Goal: Task Accomplishment & Management: Manage account settings

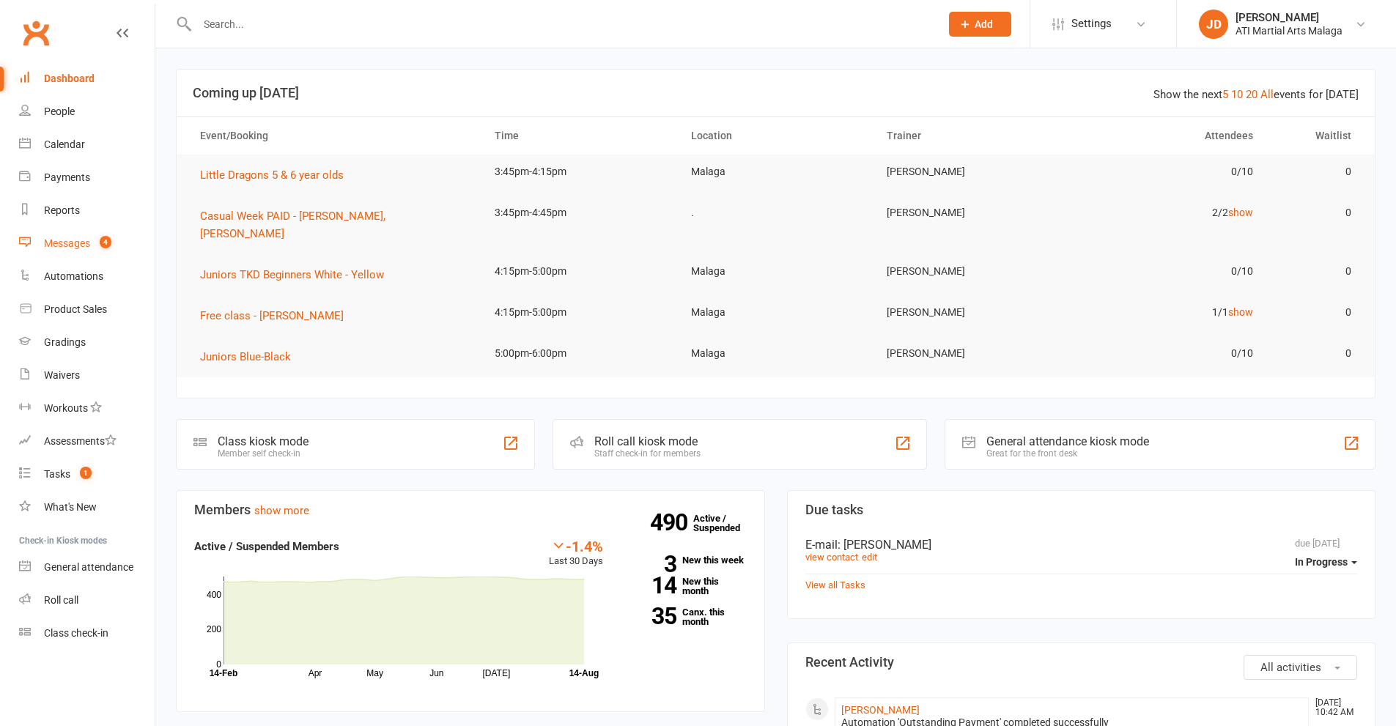
click at [62, 245] on div "Messages" at bounding box center [67, 243] width 46 height 12
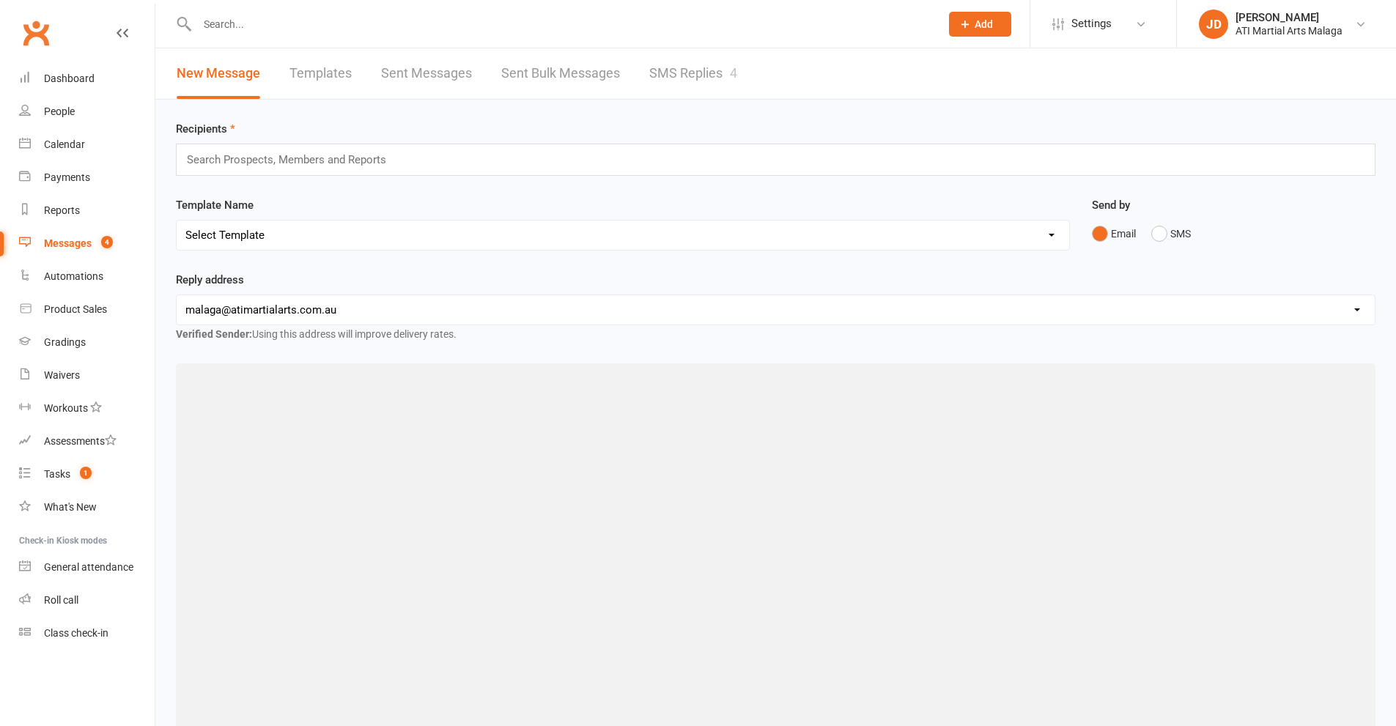
click at [225, 14] on input "text" at bounding box center [561, 24] width 737 height 21
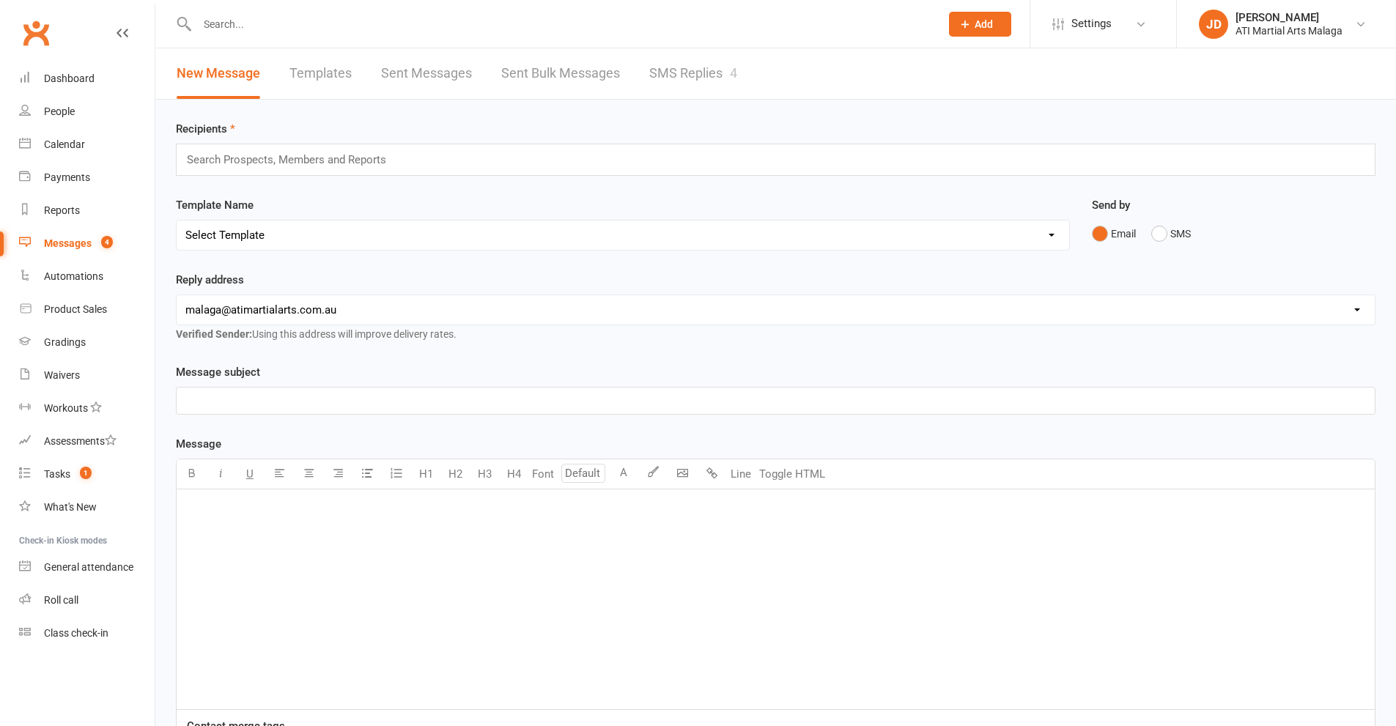
click at [222, 25] on input "text" at bounding box center [561, 24] width 737 height 21
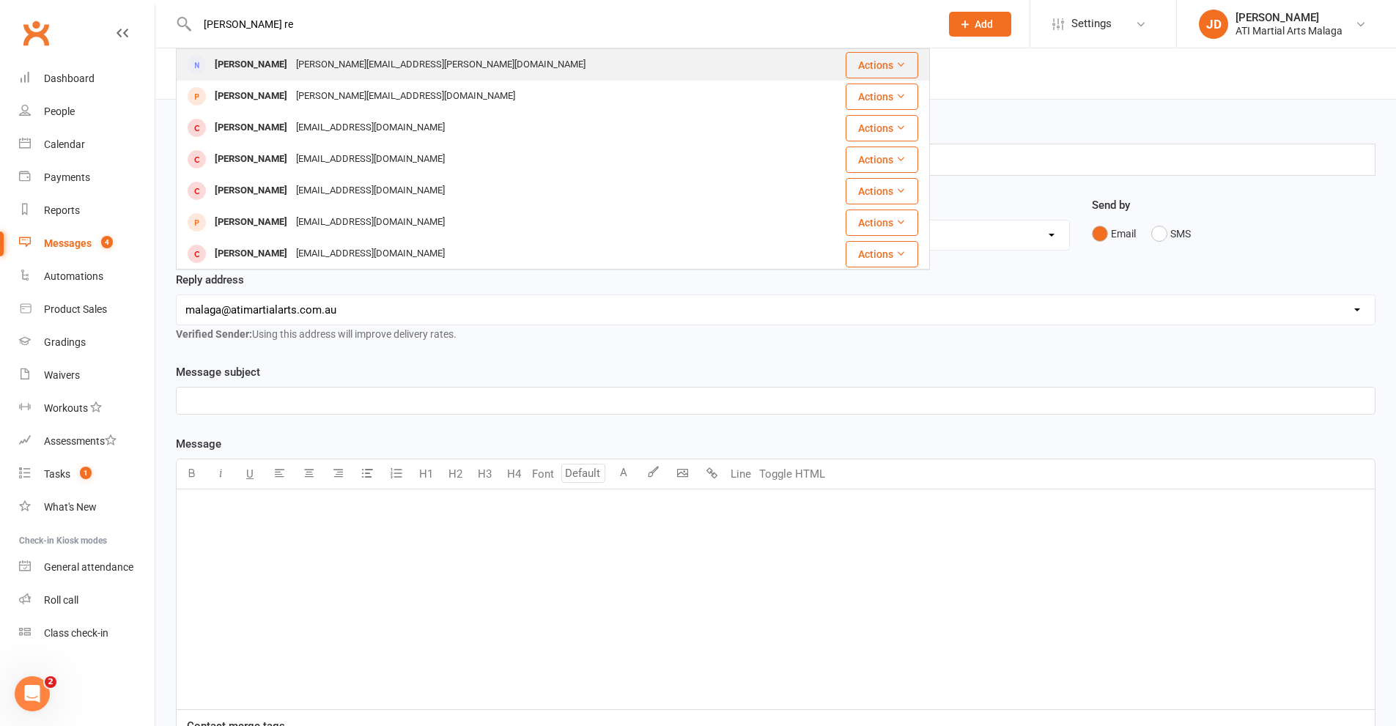
type input "[PERSON_NAME] re"
click at [234, 65] on div "[PERSON_NAME]" at bounding box center [250, 64] width 81 height 21
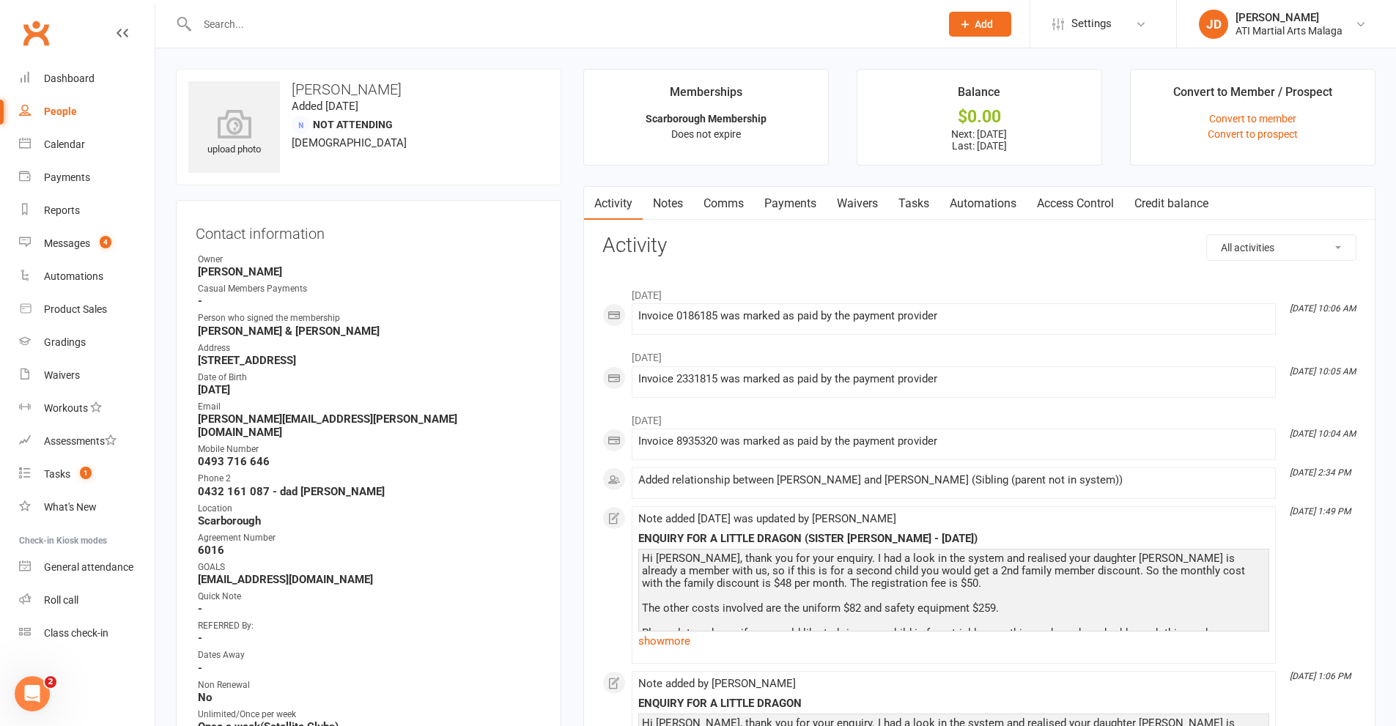
click at [672, 200] on link "Notes" at bounding box center [668, 204] width 51 height 34
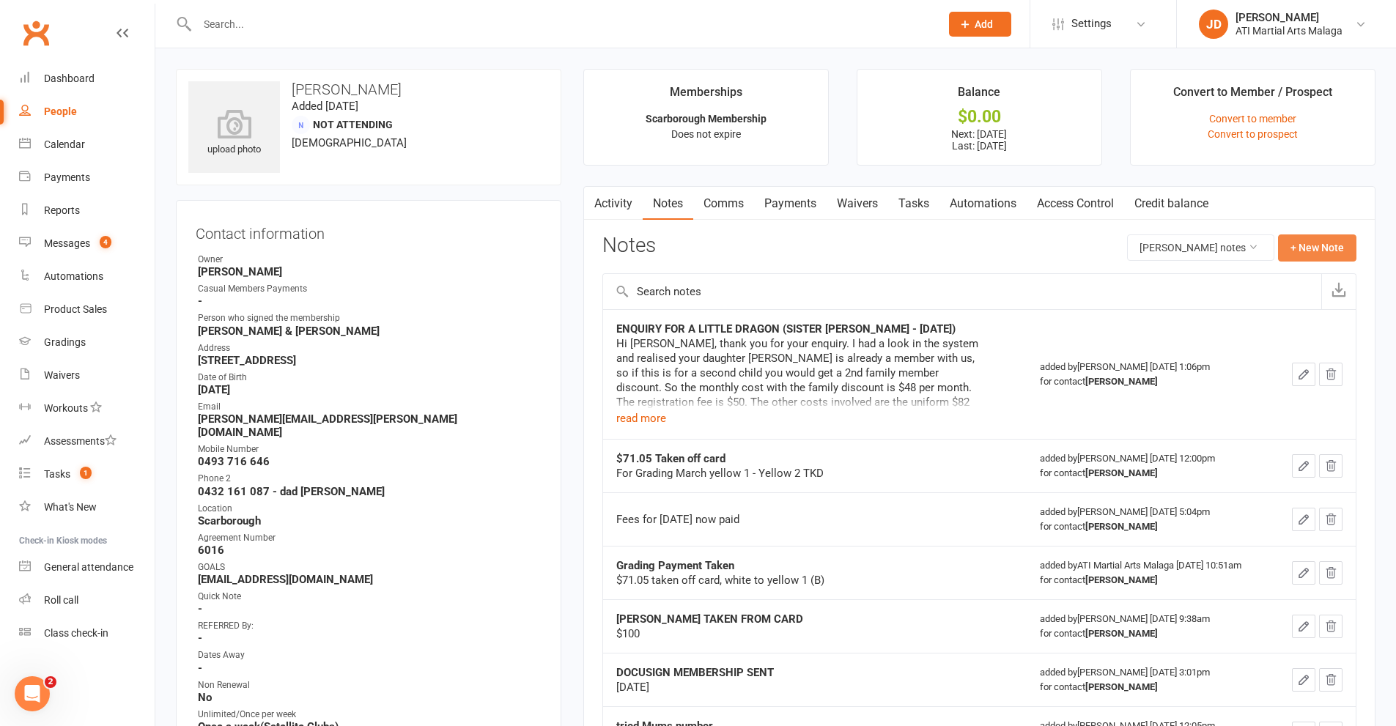
click at [1282, 240] on button "+ New Note" at bounding box center [1317, 248] width 78 height 26
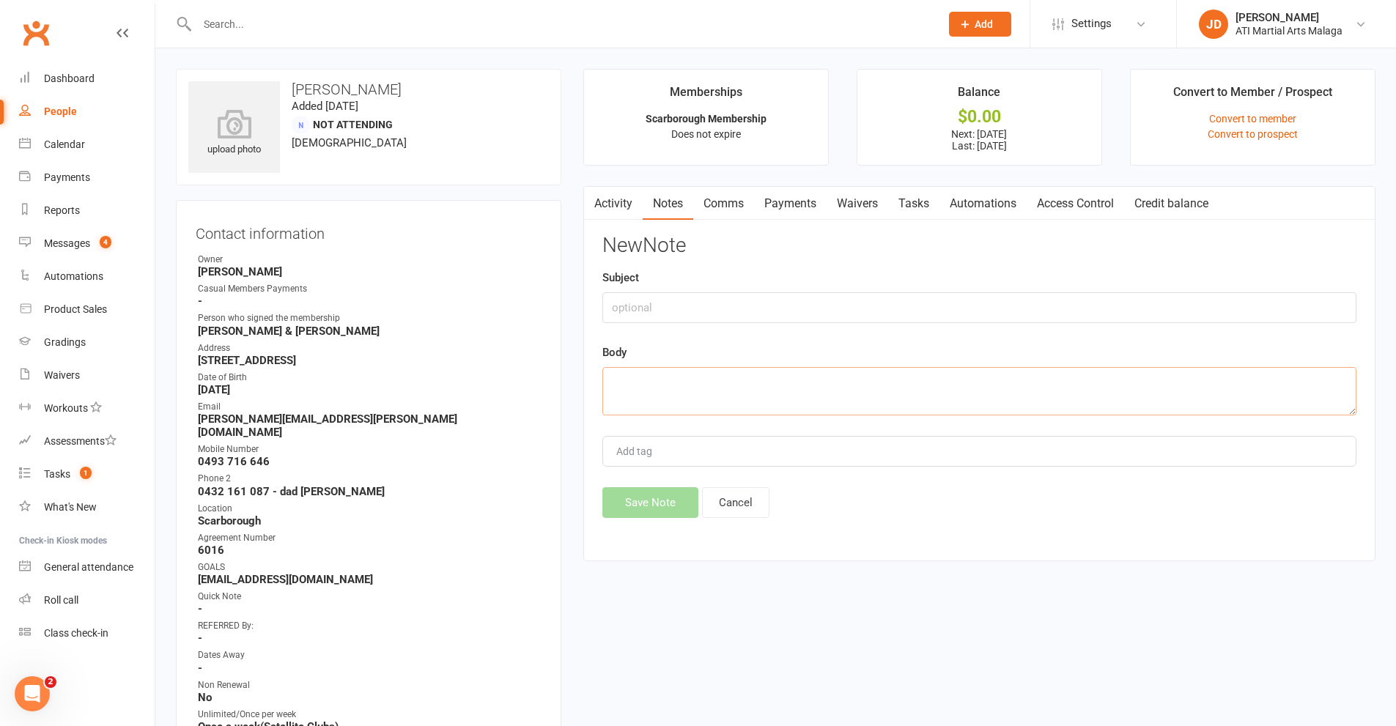
paste textarea "Good morning, My daughter, [PERSON_NAME], has informed me that she would like t…"
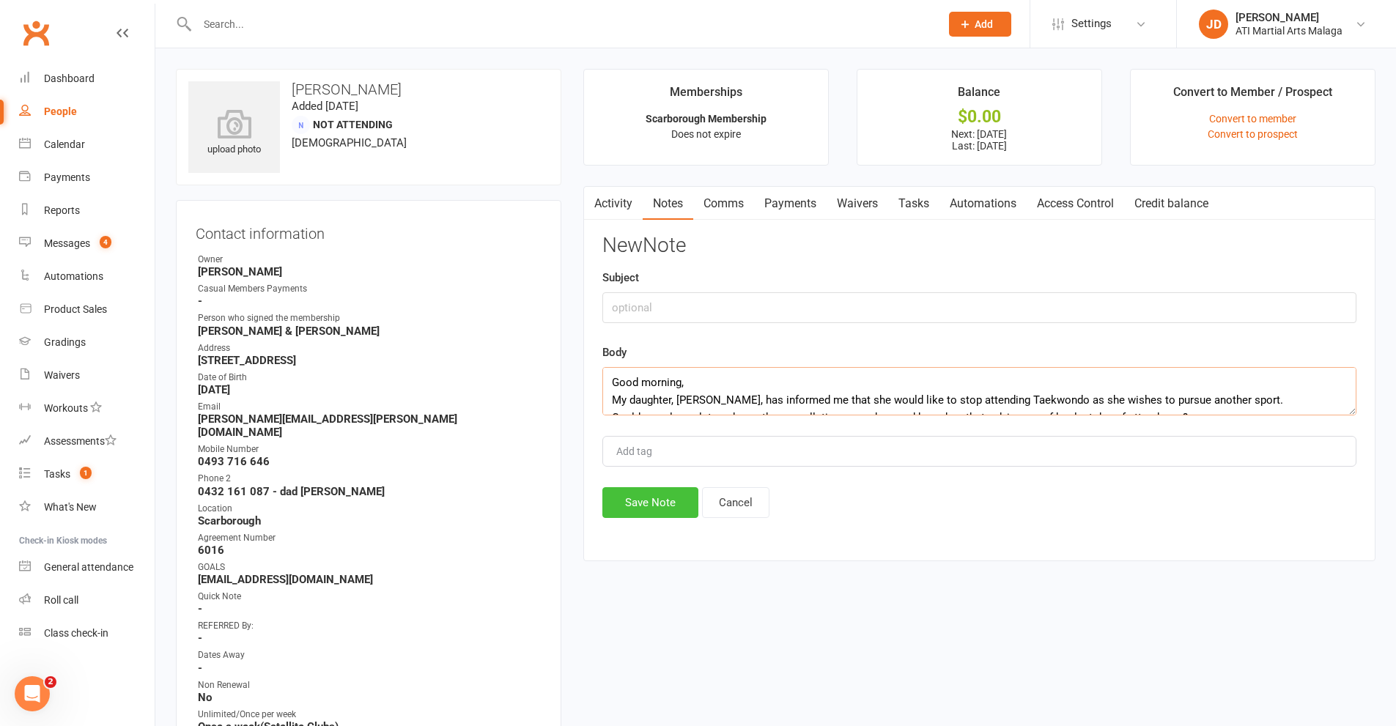
scroll to position [115, 0]
type textarea "Good morning, My daughter, [PERSON_NAME], has informed me that she would like t…"
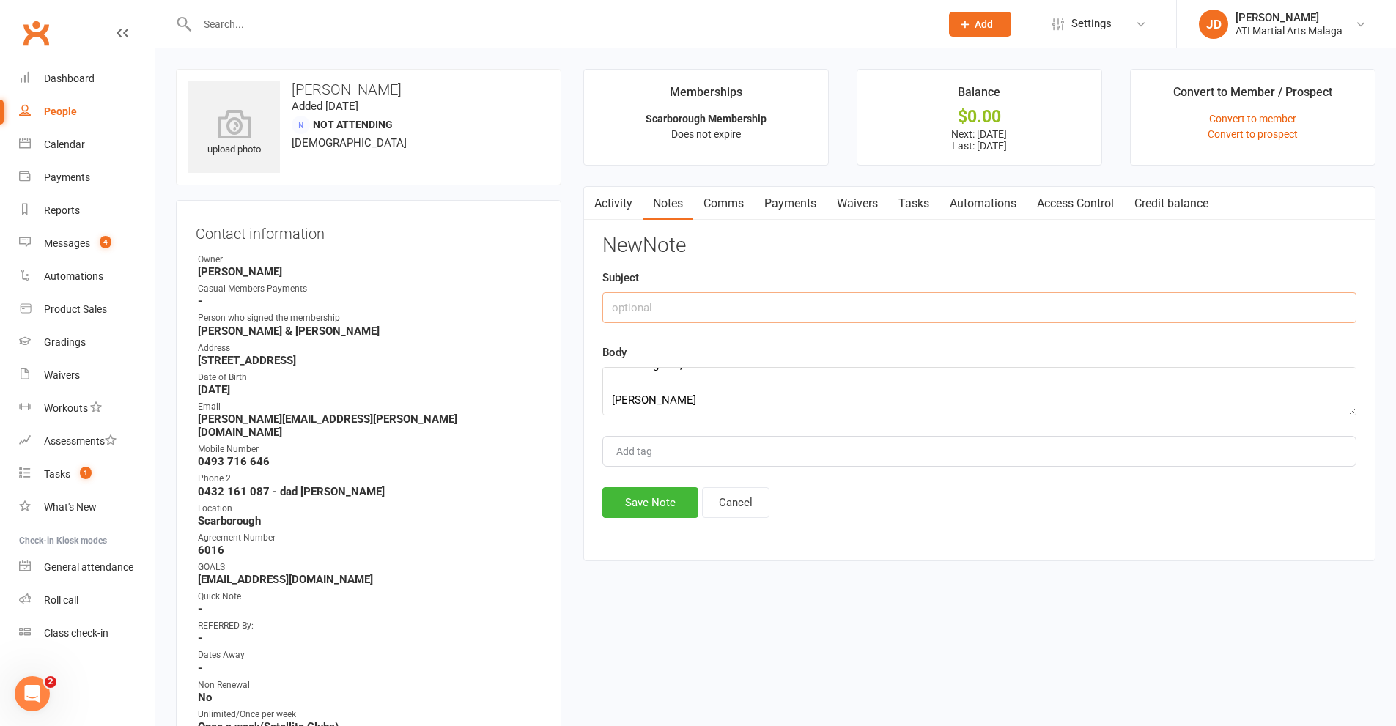
click at [643, 311] on input "text" at bounding box center [979, 307] width 754 height 31
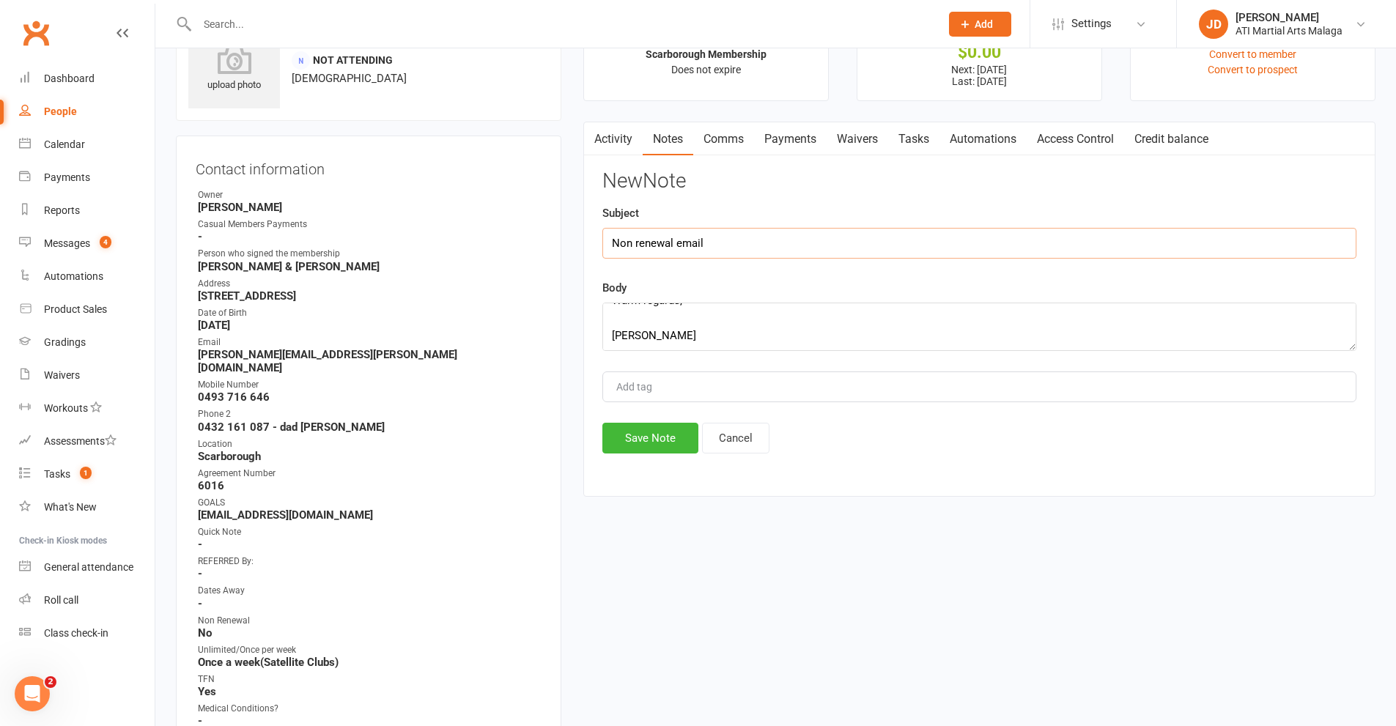
scroll to position [147, 0]
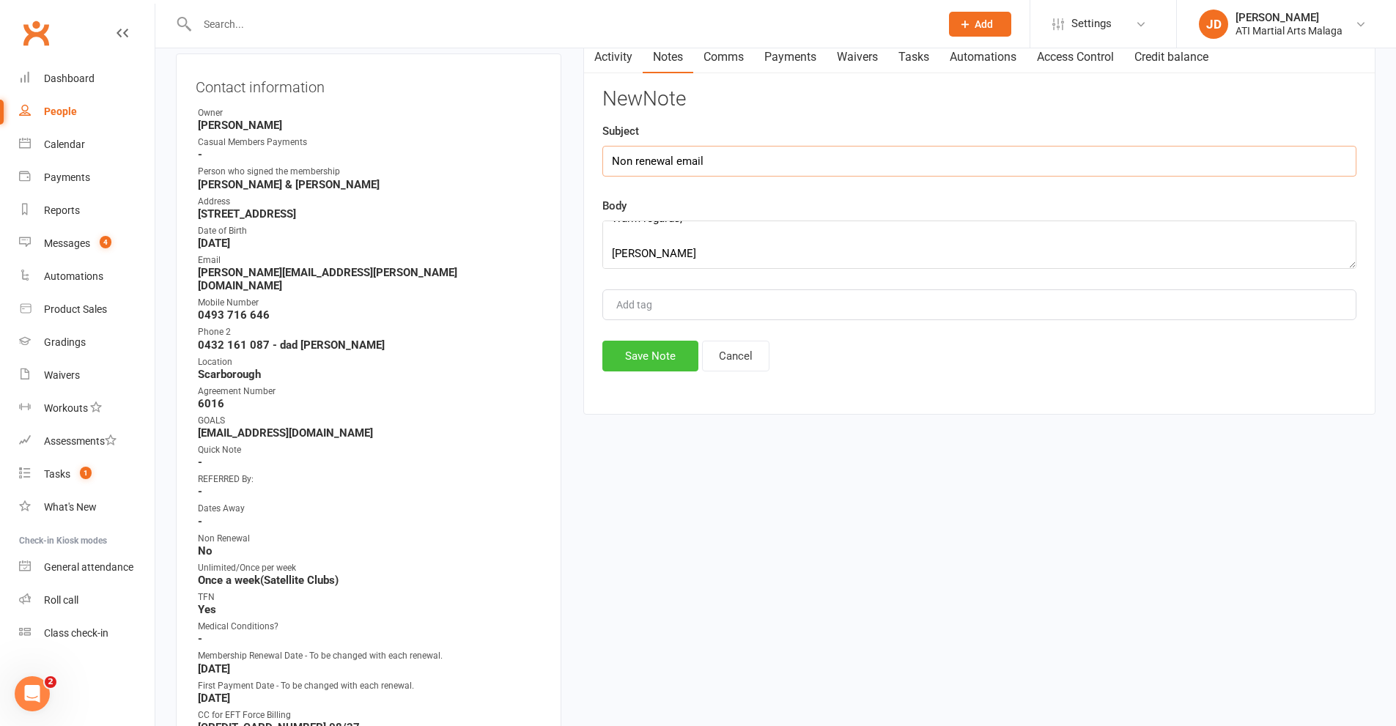
type input "Non renewal email"
click at [666, 357] on button "Save Note" at bounding box center [650, 356] width 96 height 31
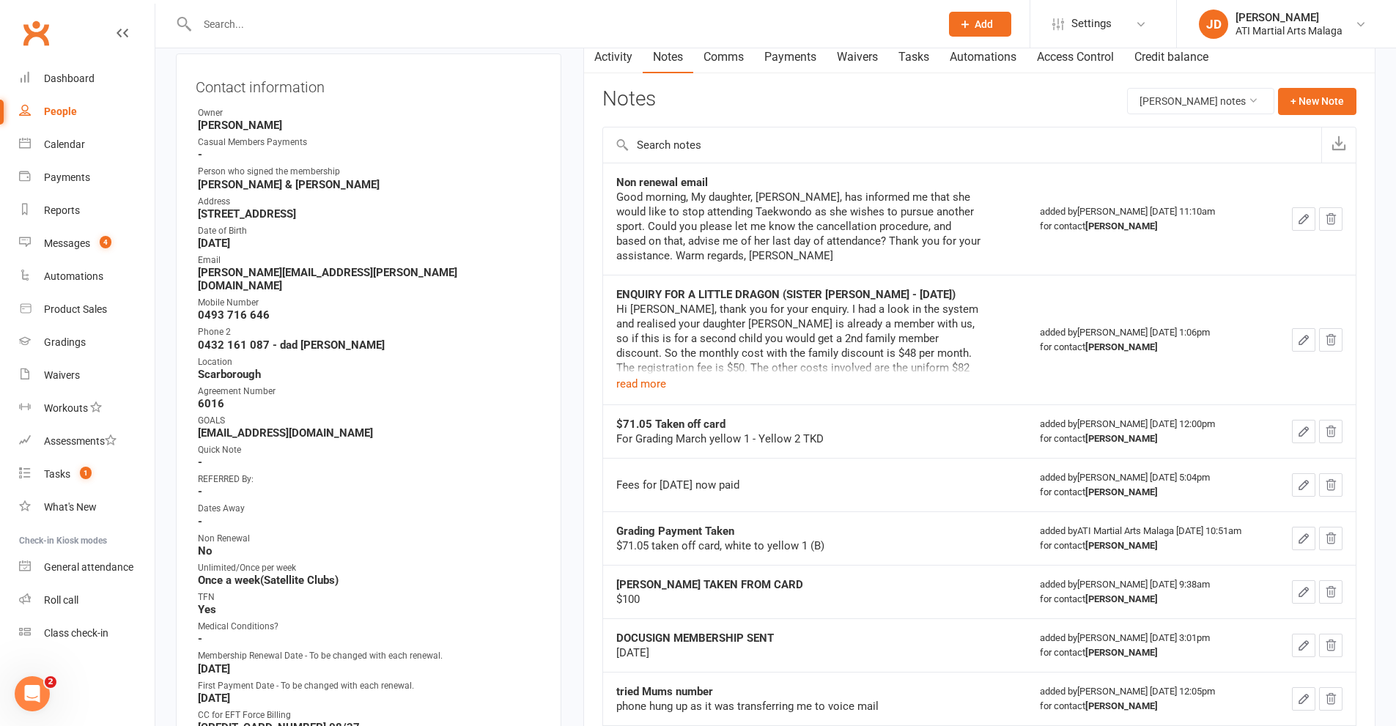
click at [311, 35] on div at bounding box center [553, 24] width 754 height 48
click at [214, 24] on input "text" at bounding box center [561, 24] width 737 height 21
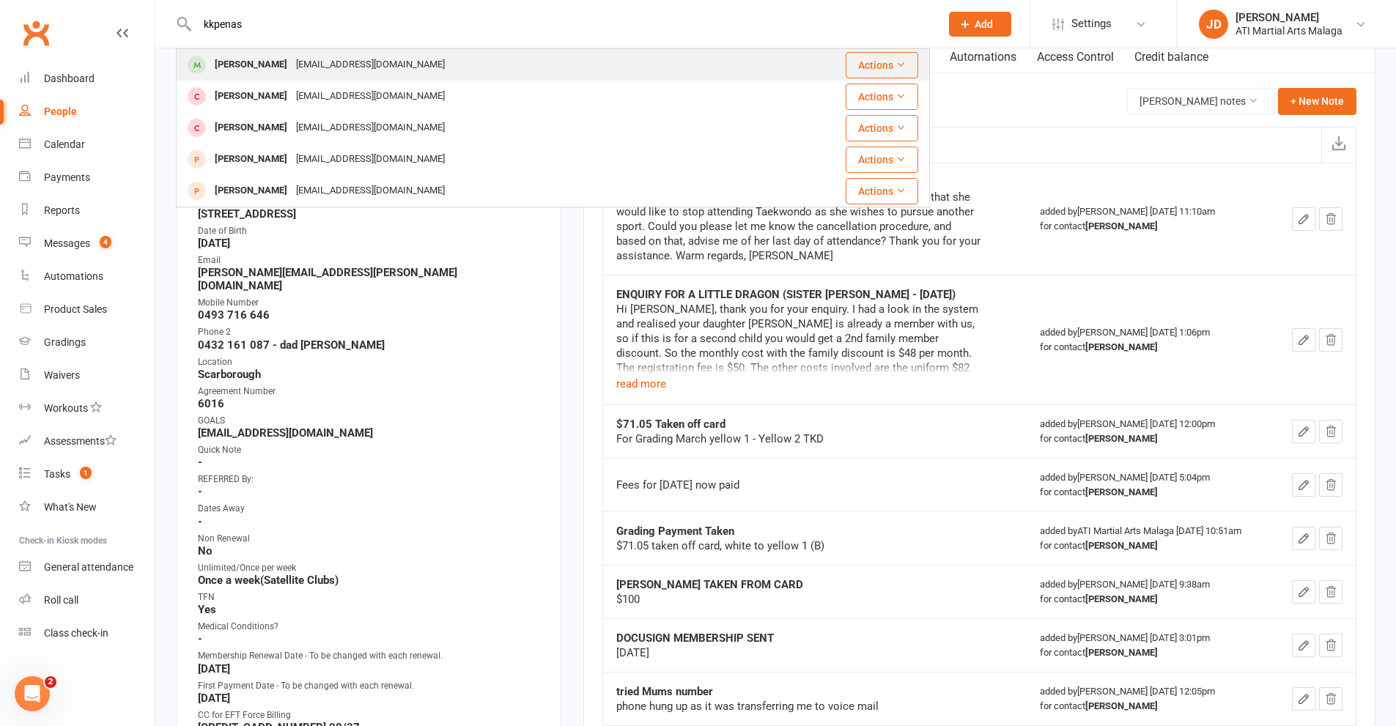
type input "kkpenas"
click at [240, 63] on div "[PERSON_NAME]" at bounding box center [250, 64] width 81 height 21
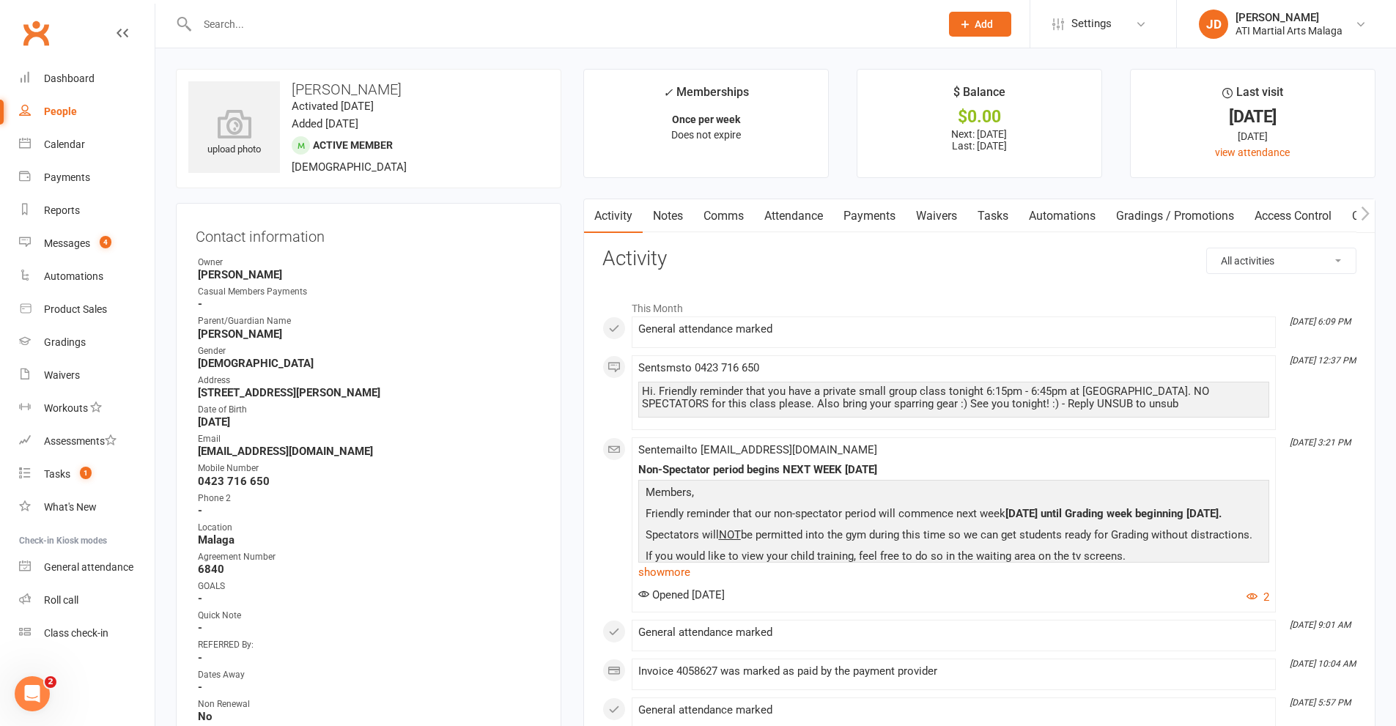
click at [667, 217] on link "Notes" at bounding box center [668, 216] width 51 height 34
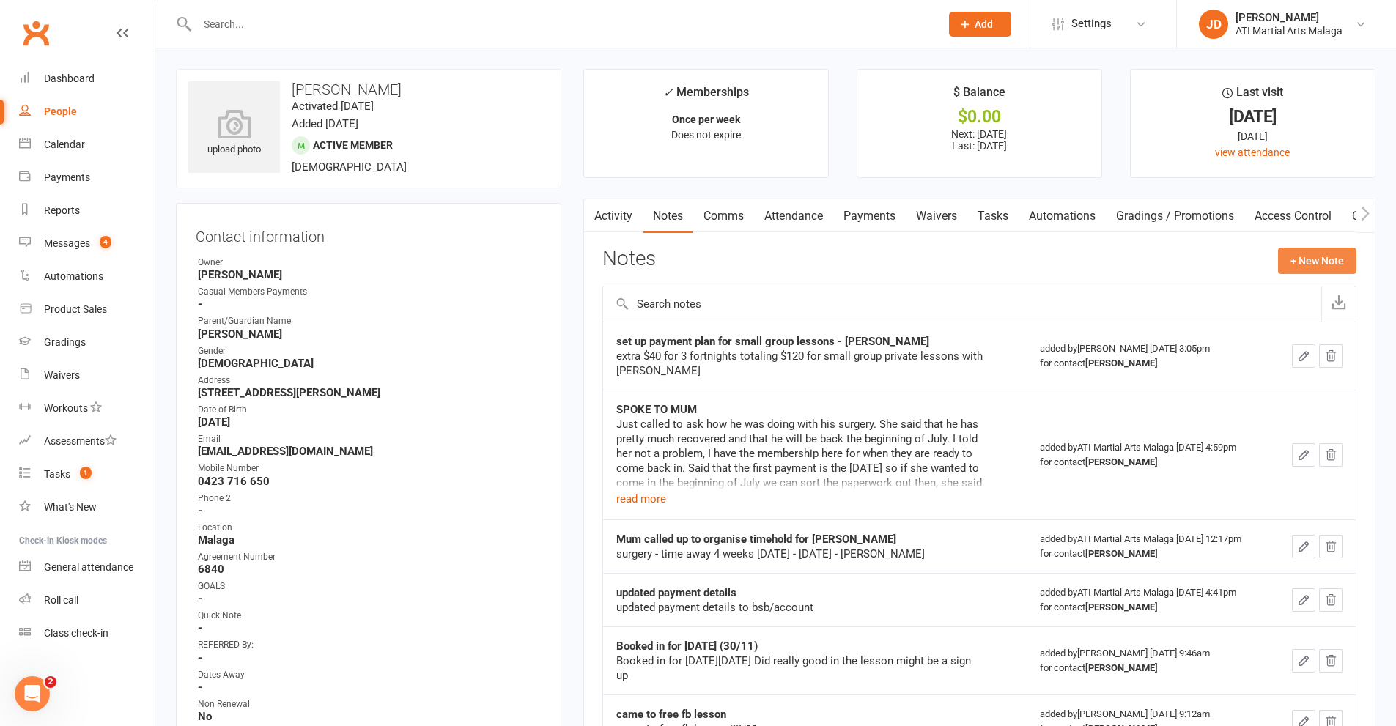
click at [1299, 256] on button "+ New Note" at bounding box center [1317, 261] width 78 height 26
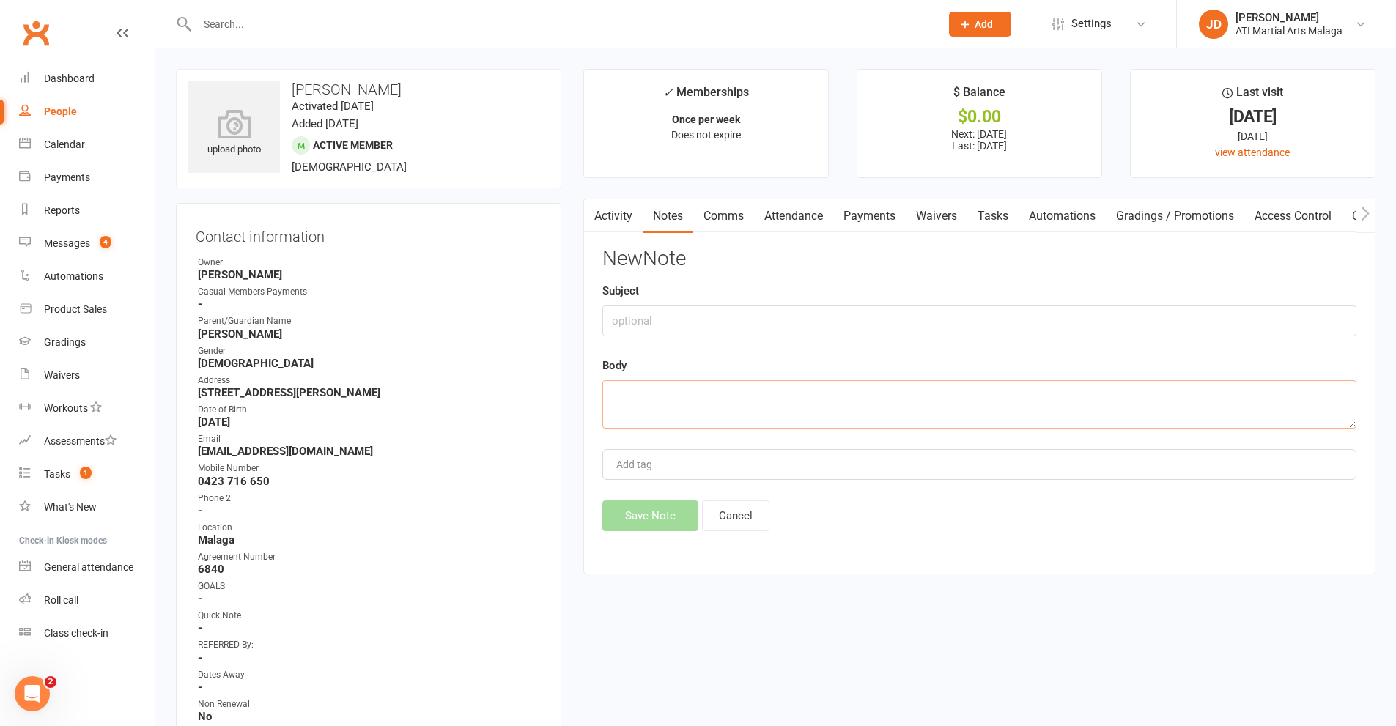
paste textarea "Thanks [PERSON_NAME], I will pay on the next visit. [PERSON_NAME] [PERSON_NAME]…"
type textarea "Thanks [PERSON_NAME], I will pay on the next visit. [PERSON_NAME] [PERSON_NAME]…"
click at [648, 517] on button "Save Note" at bounding box center [650, 516] width 96 height 31
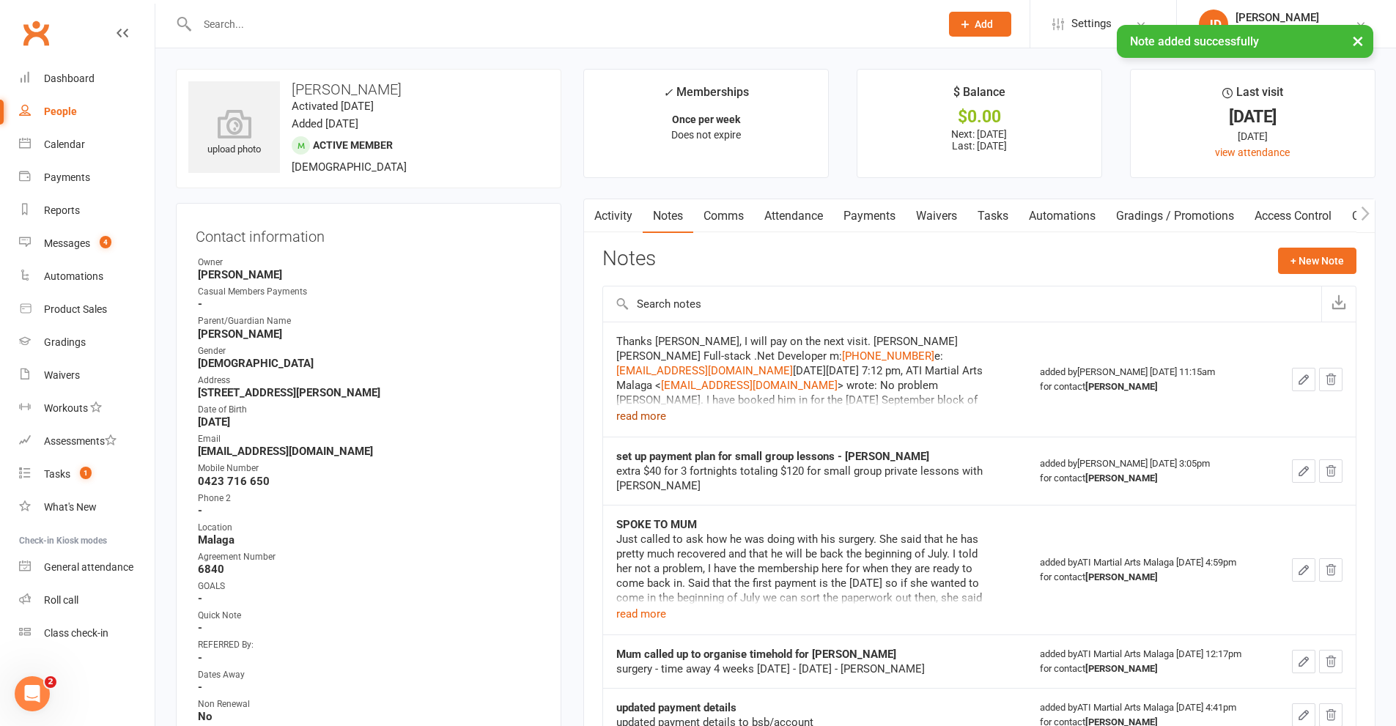
click at [641, 416] on button "read more" at bounding box center [641, 416] width 50 height 18
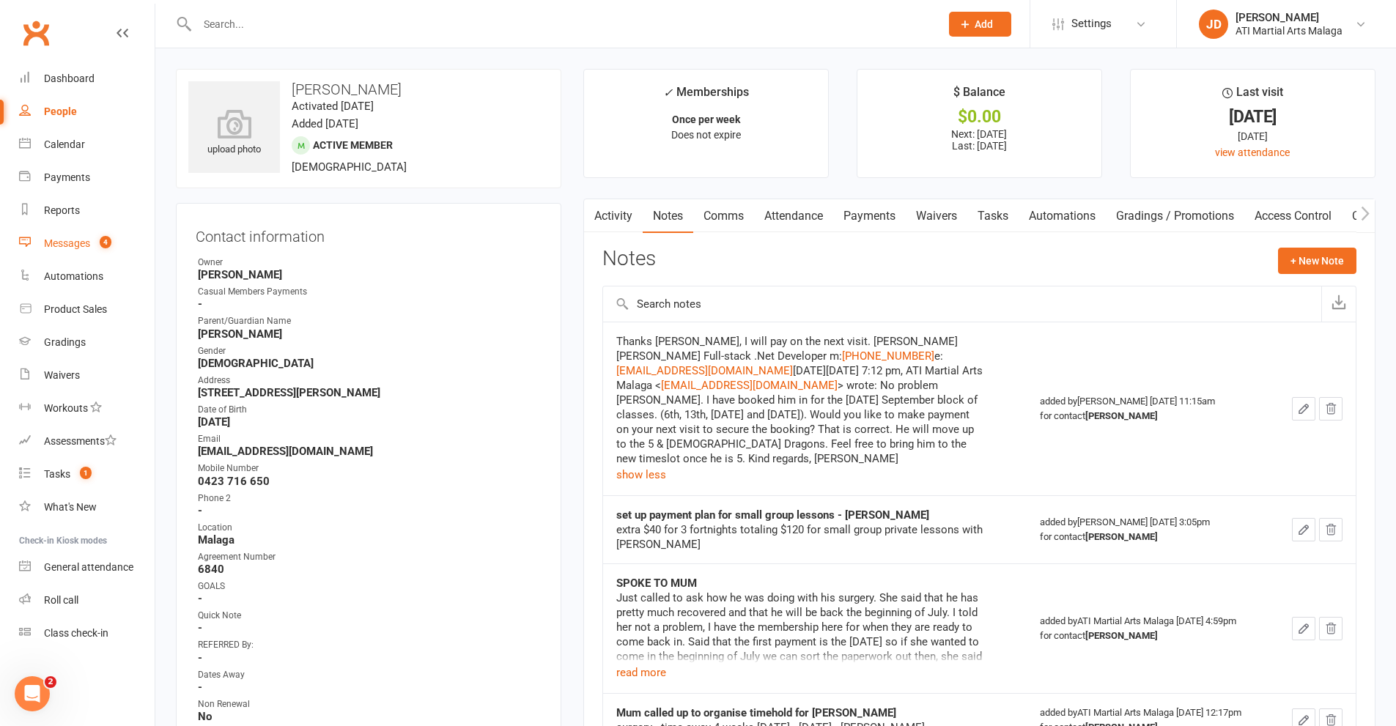
click at [64, 242] on div "Messages" at bounding box center [67, 243] width 46 height 12
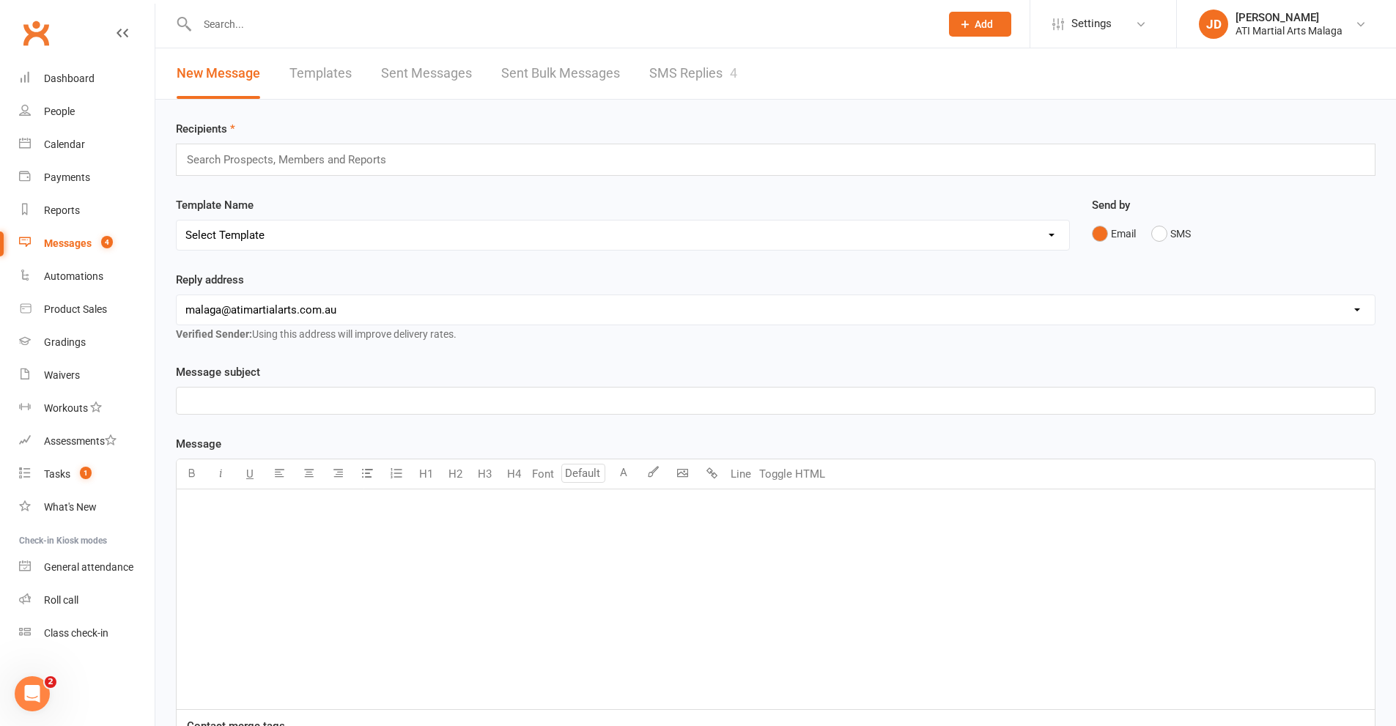
click at [668, 67] on link "SMS Replies 4" at bounding box center [693, 73] width 88 height 51
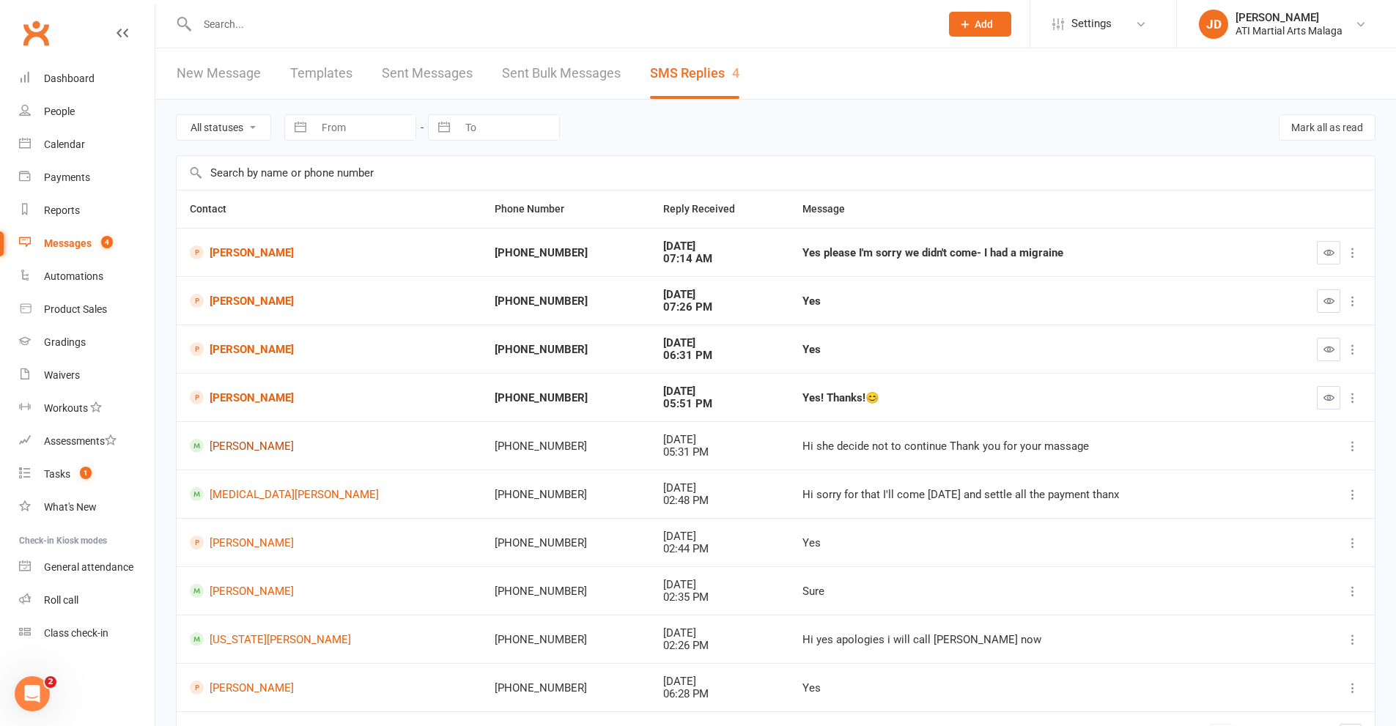
click at [222, 443] on link "[PERSON_NAME]" at bounding box center [329, 446] width 278 height 14
